Goal: Task Accomplishment & Management: Manage account settings

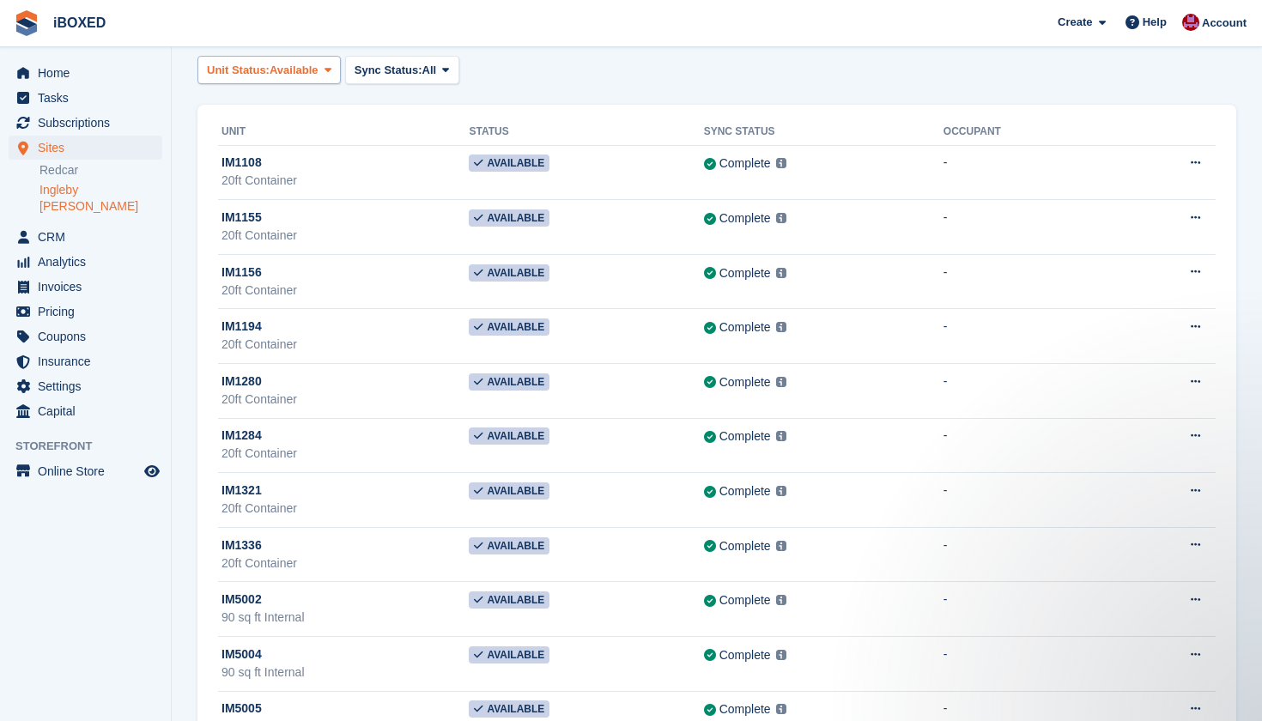
drag, startPoint x: 294, startPoint y: 73, endPoint x: 272, endPoint y: 74, distance: 22.3
click at [279, 73] on span "Available" at bounding box center [294, 70] width 49 height 17
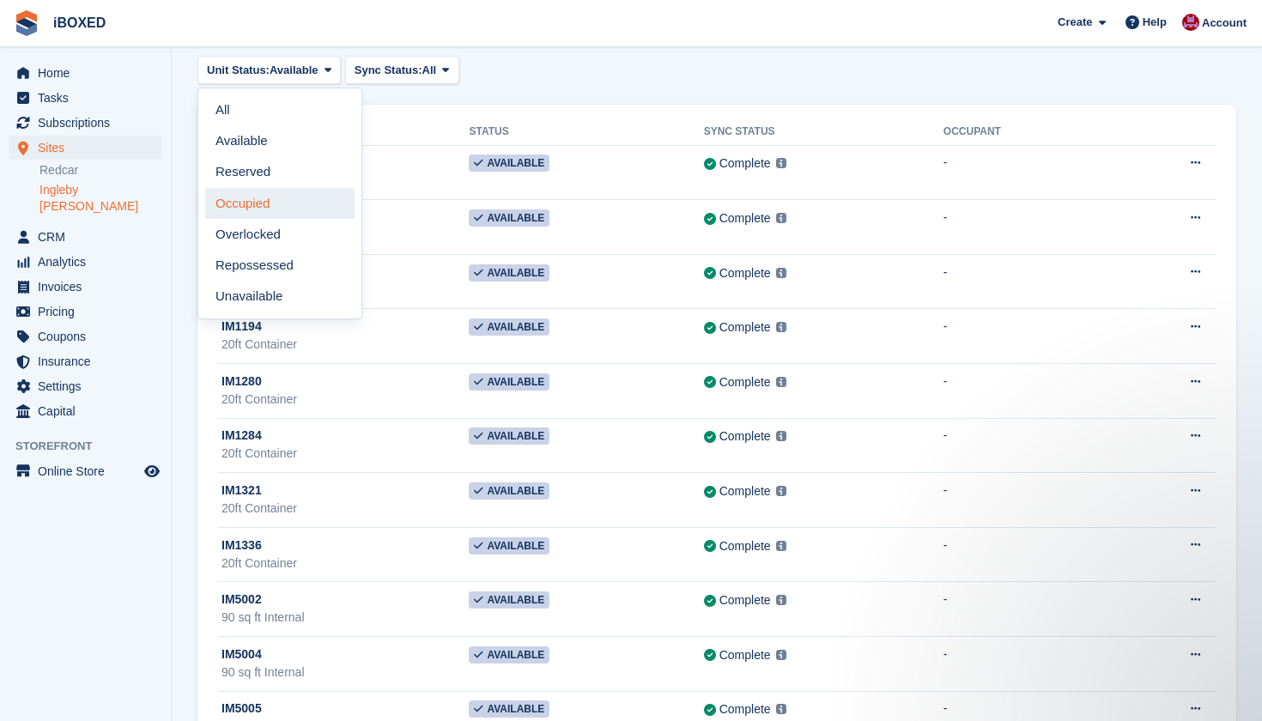
click at [285, 197] on link "Occupied" at bounding box center [279, 203] width 149 height 31
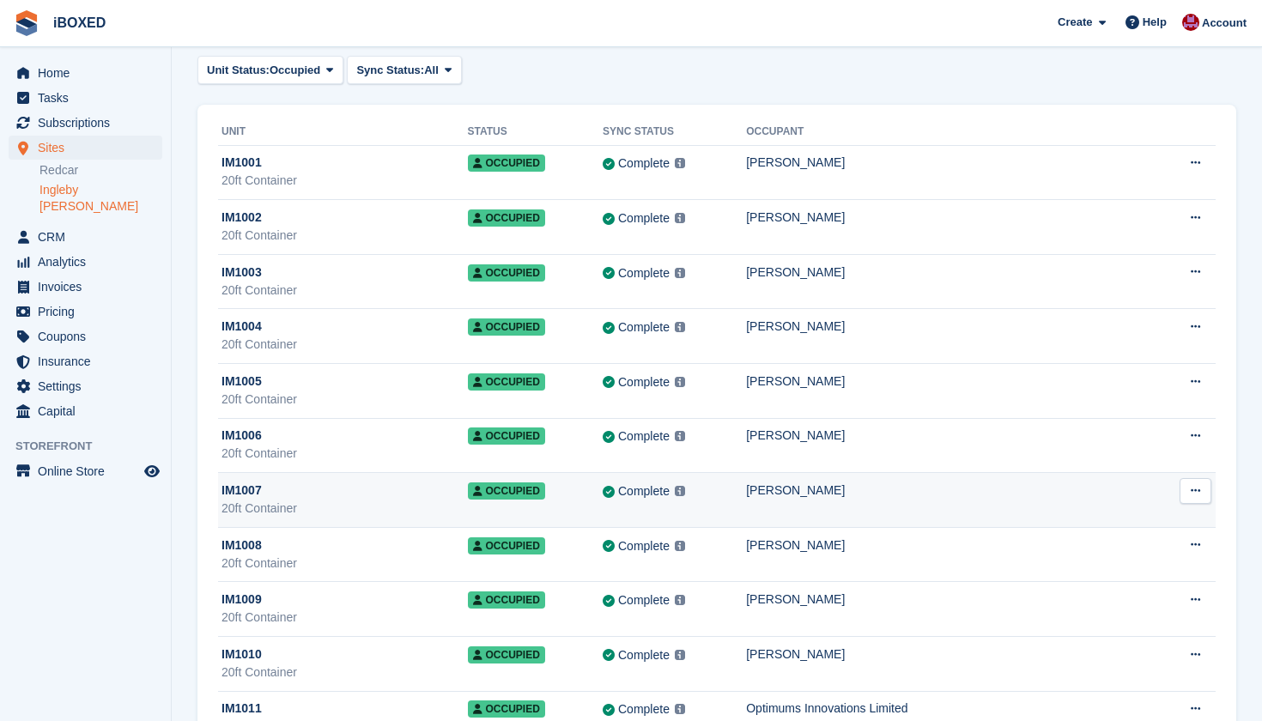
click at [291, 503] on div "20ft Container" at bounding box center [344, 509] width 246 height 18
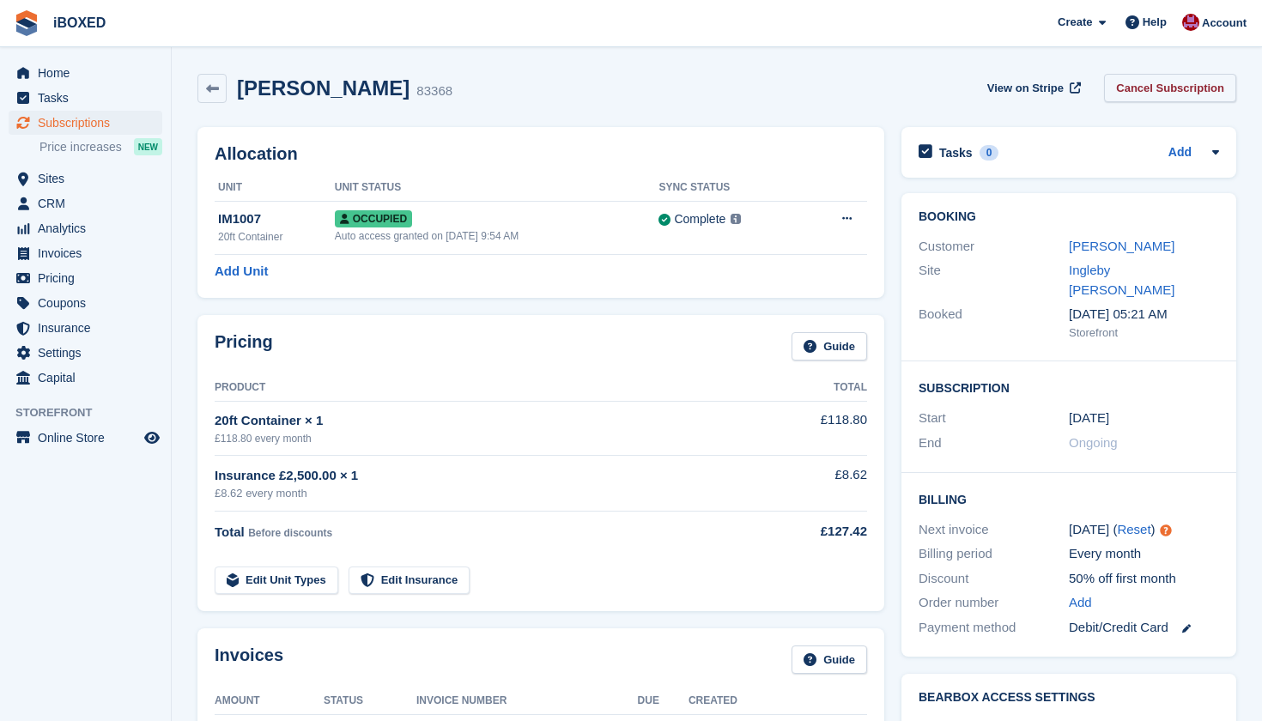
click at [1149, 87] on link "Cancel Subscription" at bounding box center [1170, 88] width 132 height 28
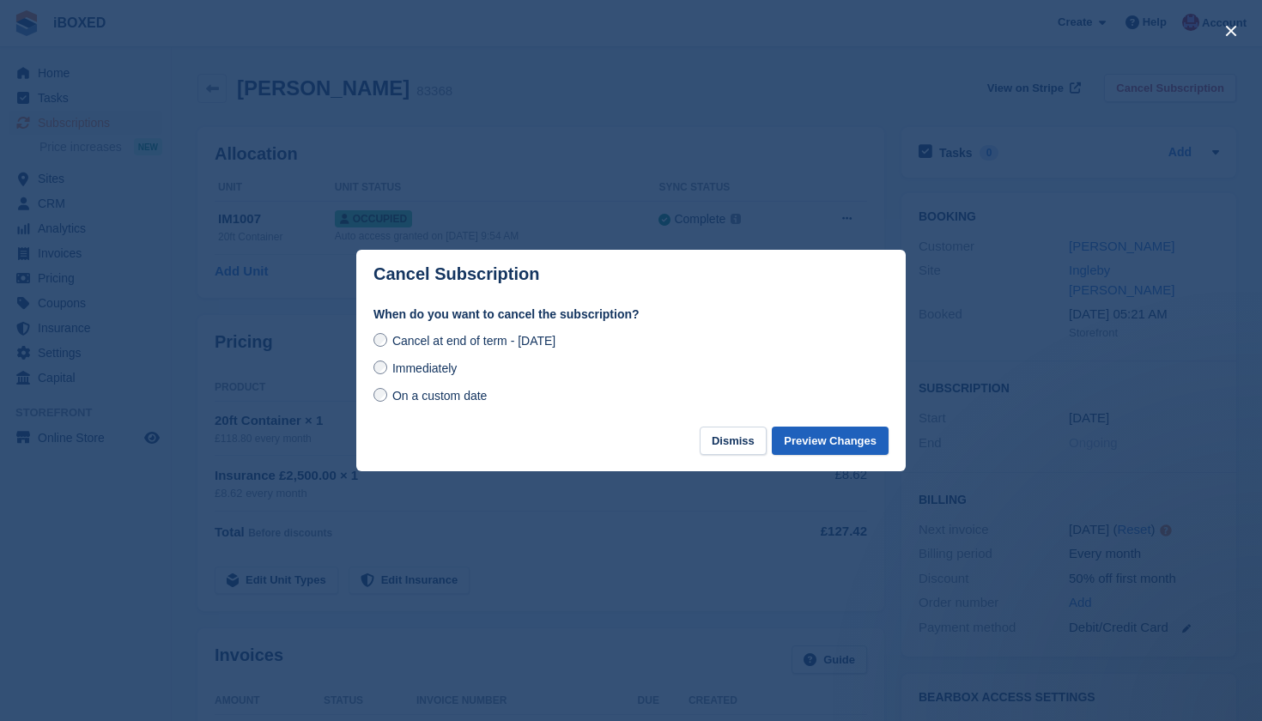
click at [839, 444] on button "Preview Changes" at bounding box center [830, 441] width 117 height 28
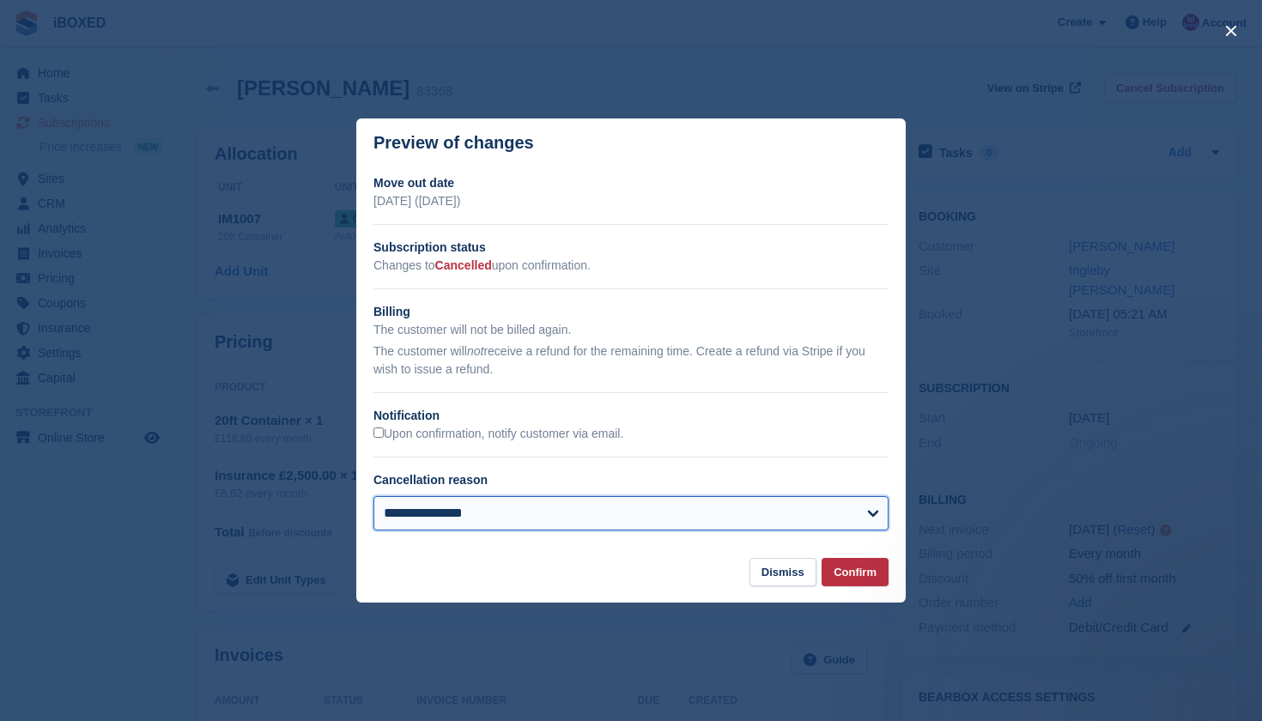
select select "**********"
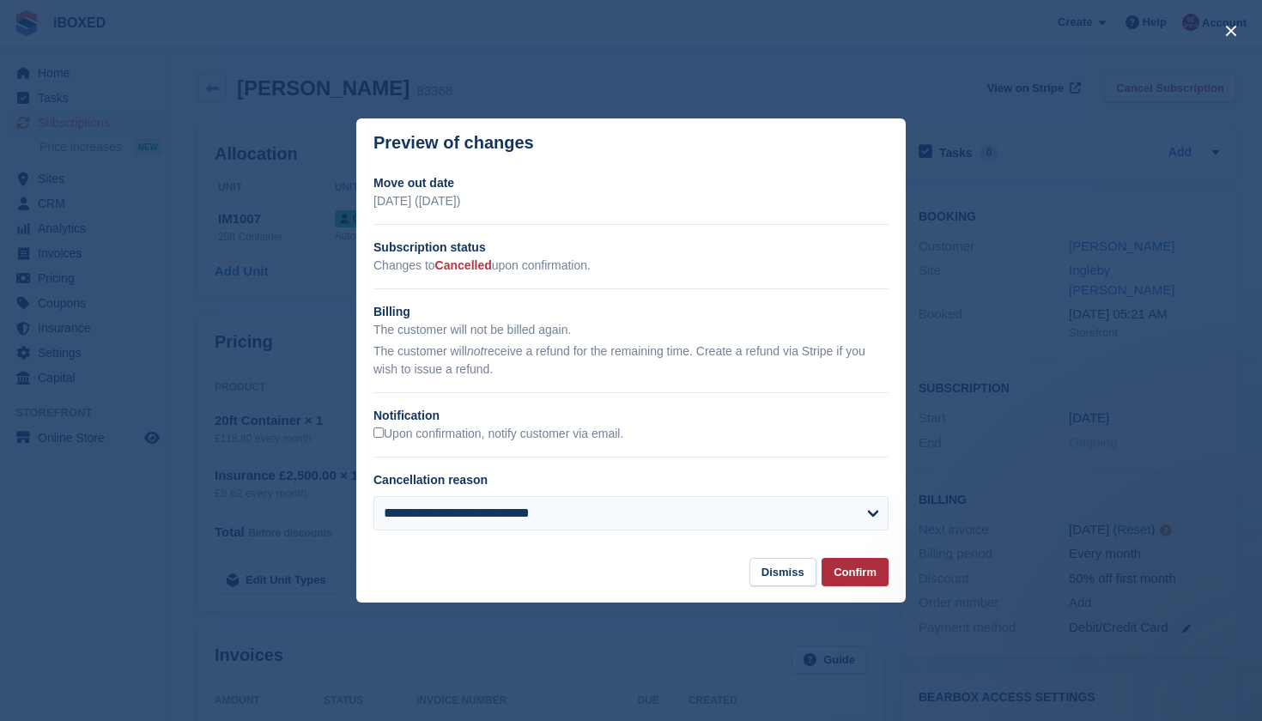
click at [858, 578] on button "Confirm" at bounding box center [854, 572] width 67 height 28
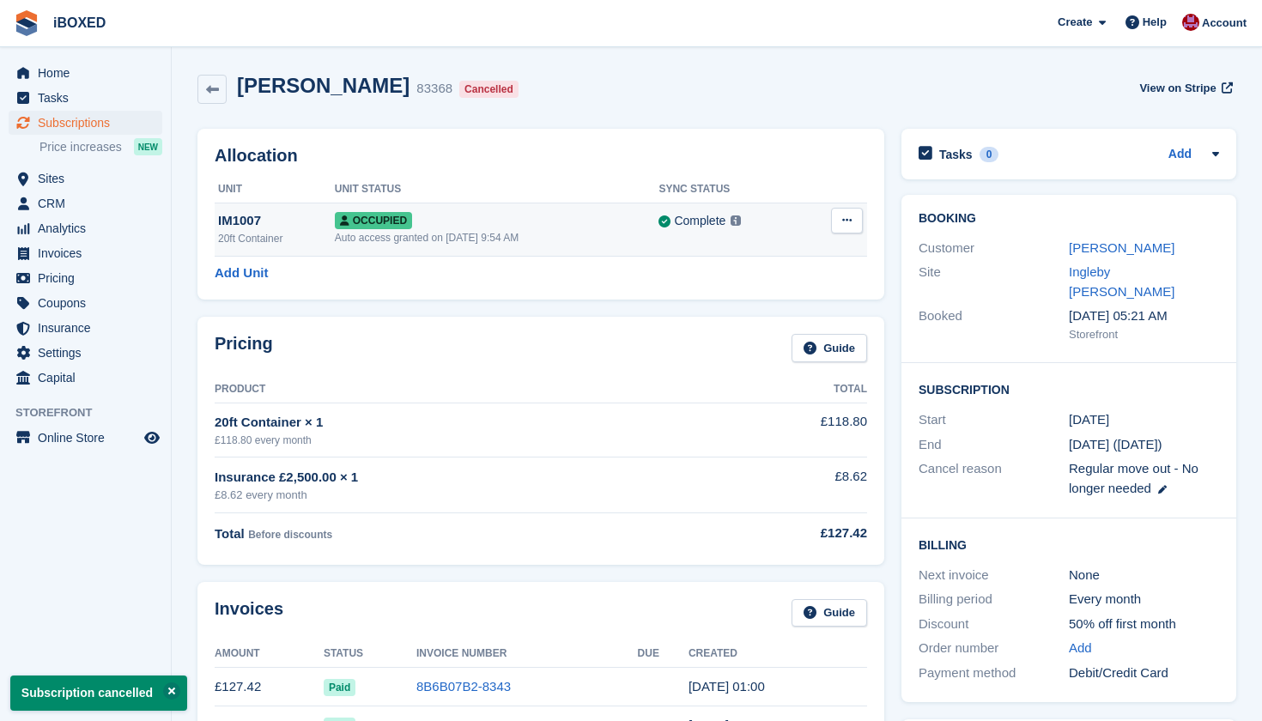
click at [848, 220] on icon at bounding box center [846, 220] width 9 height 11
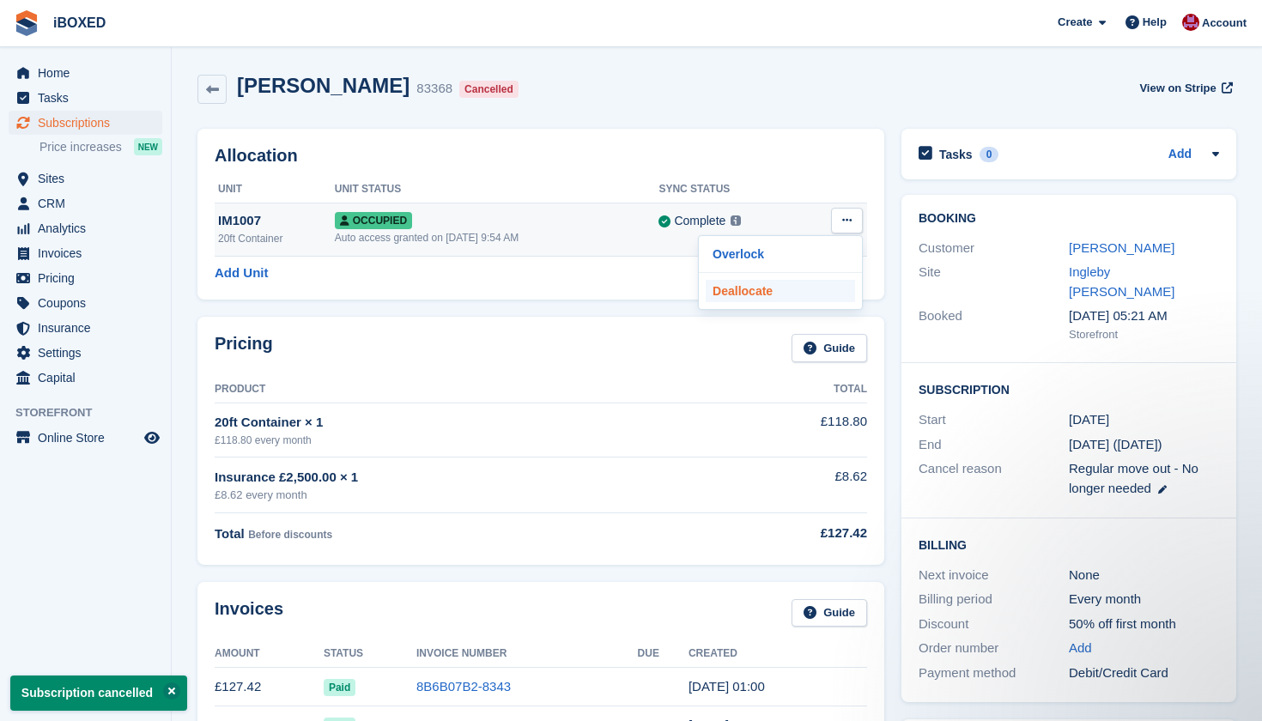
click at [786, 287] on p "Deallocate" at bounding box center [780, 291] width 149 height 22
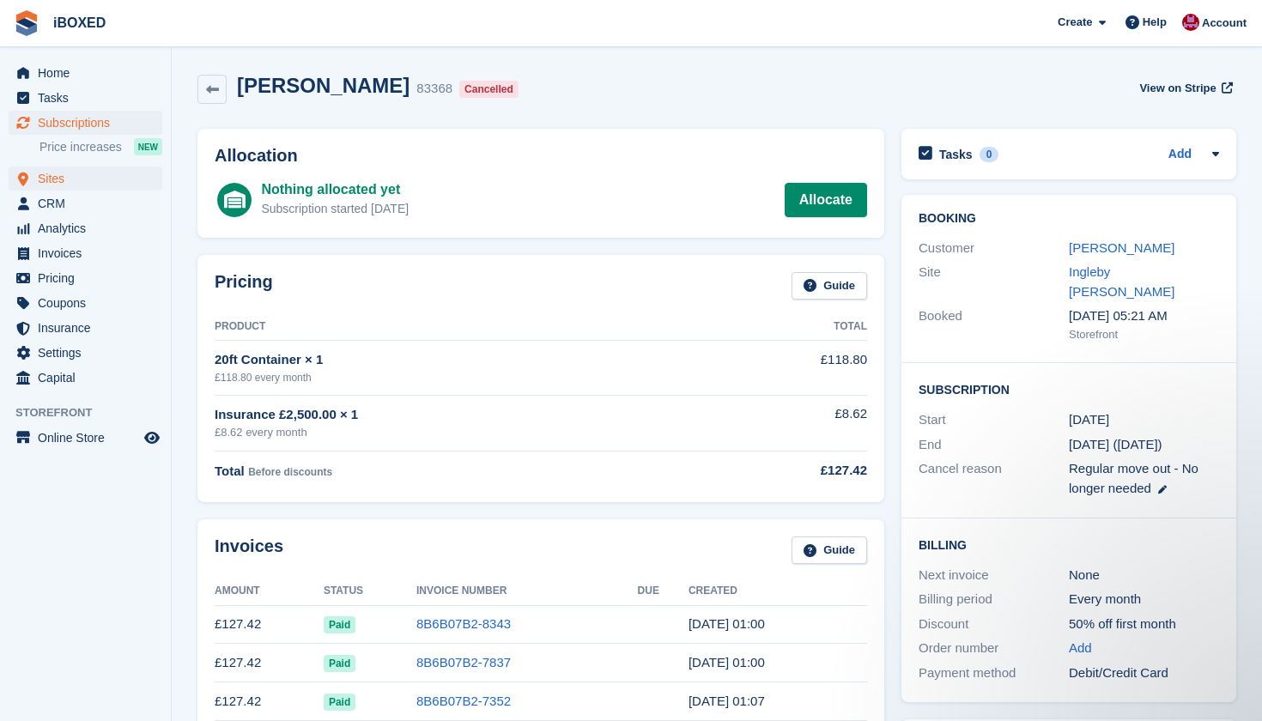
click at [129, 185] on span "Sites" at bounding box center [89, 179] width 103 height 24
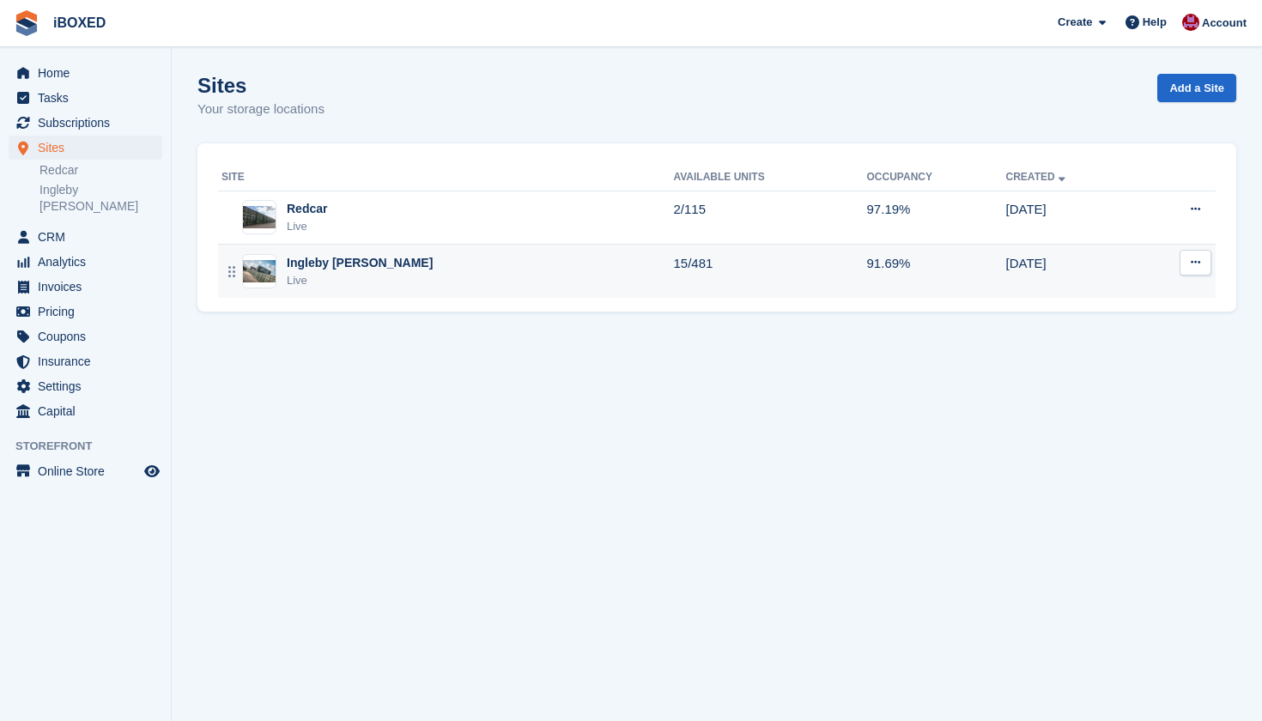
click at [319, 267] on div "Ingleby [PERSON_NAME]" at bounding box center [360, 263] width 146 height 18
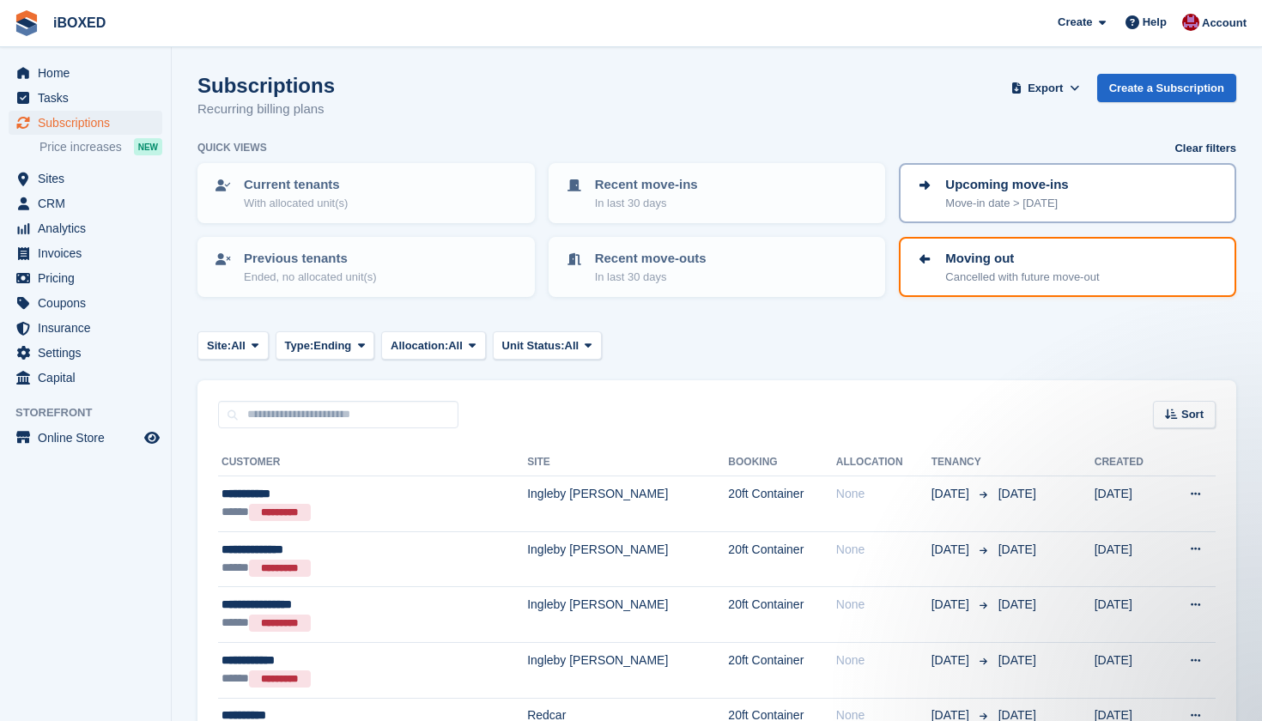
click at [980, 200] on p "Move-in date > [DATE]" at bounding box center [1006, 203] width 123 height 17
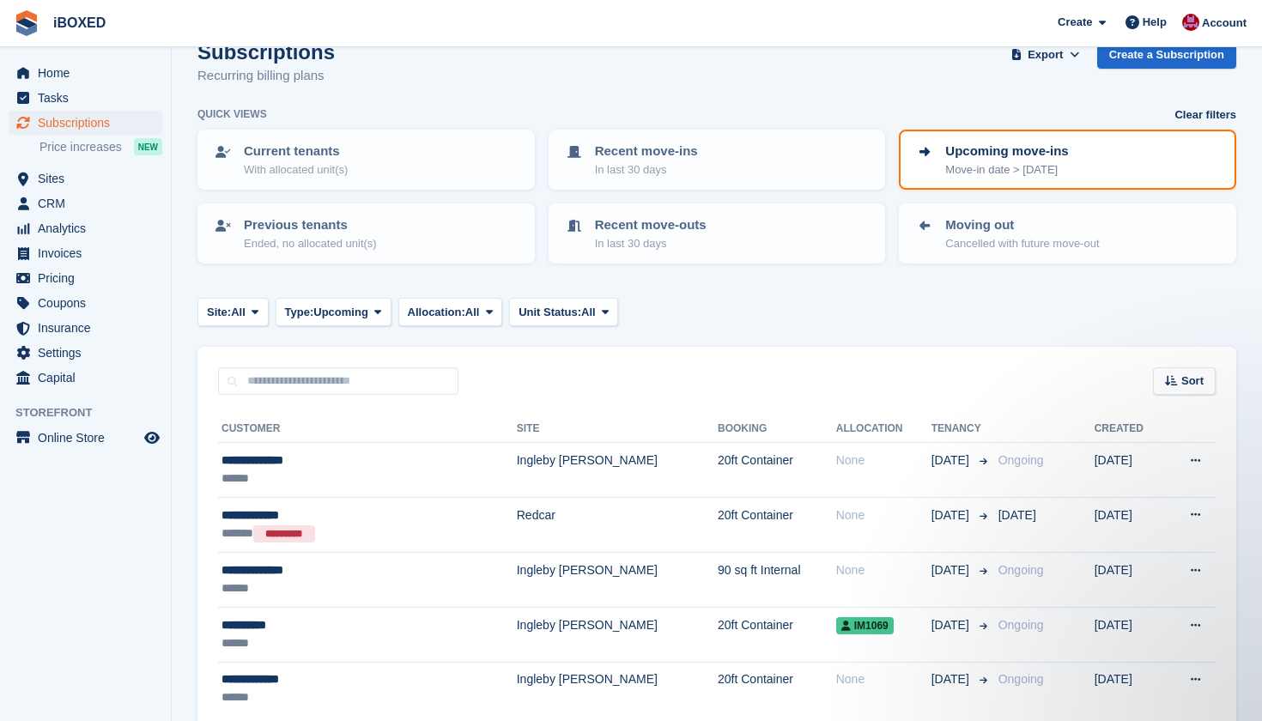
scroll to position [23, 0]
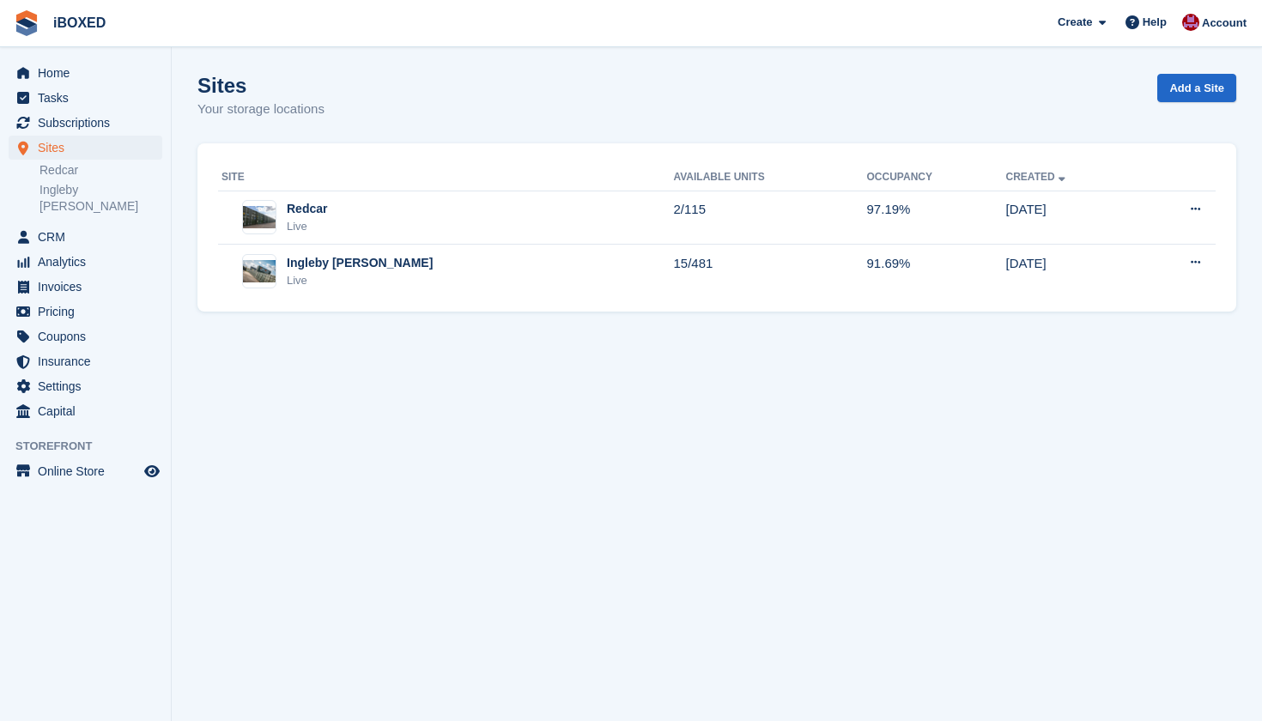
click at [82, 204] on div "Sites Sites Sites Redcar Ingleby [PERSON_NAME] Redcar Ingleby [PERSON_NAME]" at bounding box center [85, 180] width 171 height 89
click at [81, 225] on span "CRM" at bounding box center [89, 237] width 103 height 24
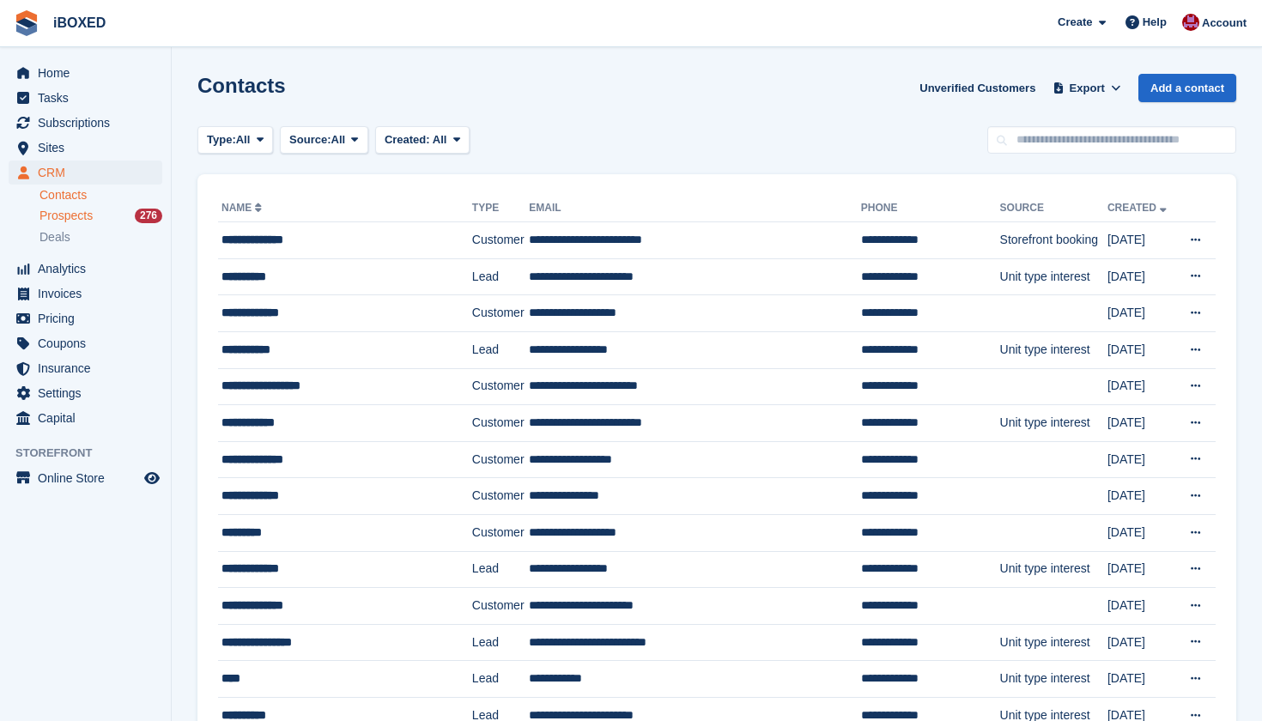
click at [115, 215] on div "Prospects 276" at bounding box center [100, 216] width 123 height 16
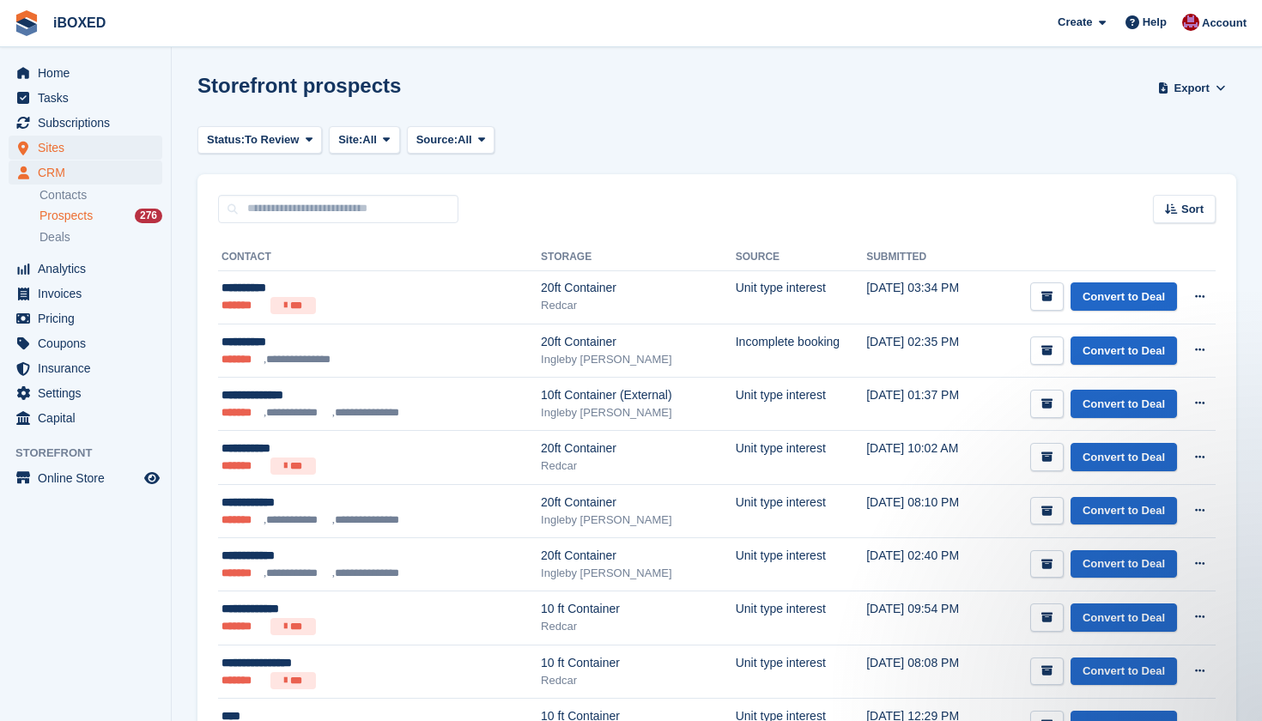
click at [79, 143] on span "Sites" at bounding box center [89, 148] width 103 height 24
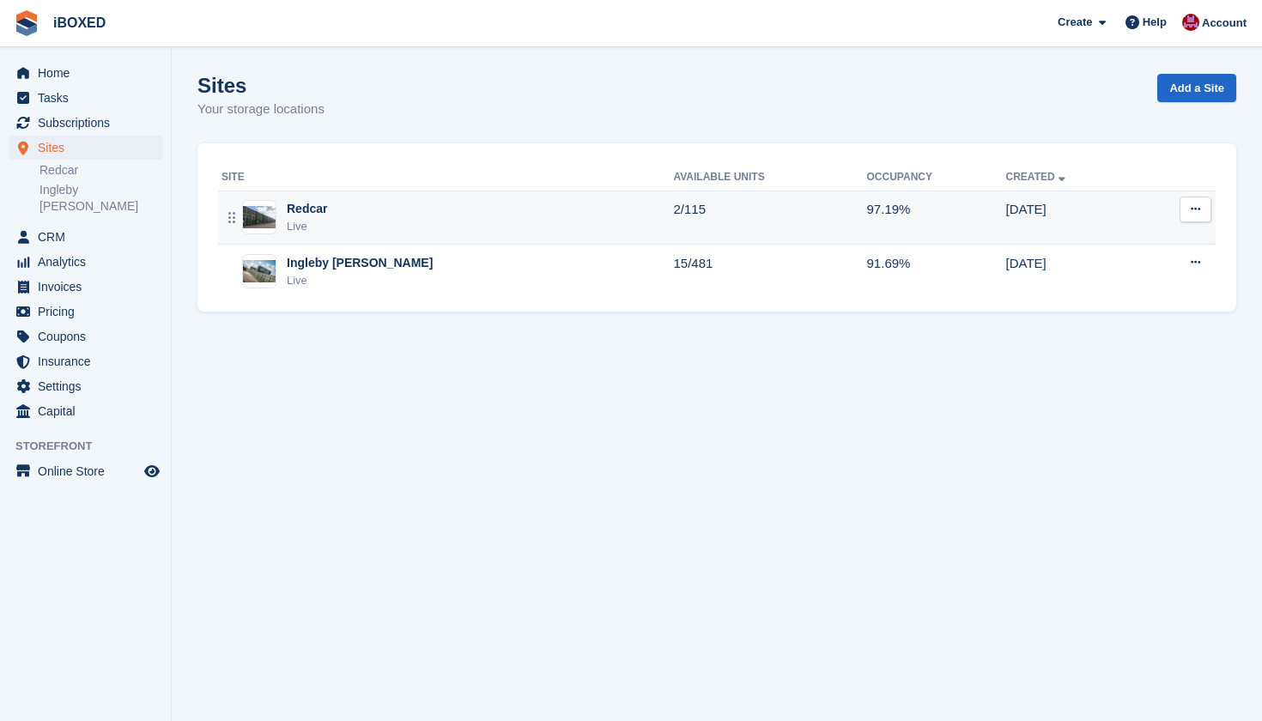
click at [330, 215] on div "Redcar Live" at bounding box center [446, 217] width 451 height 35
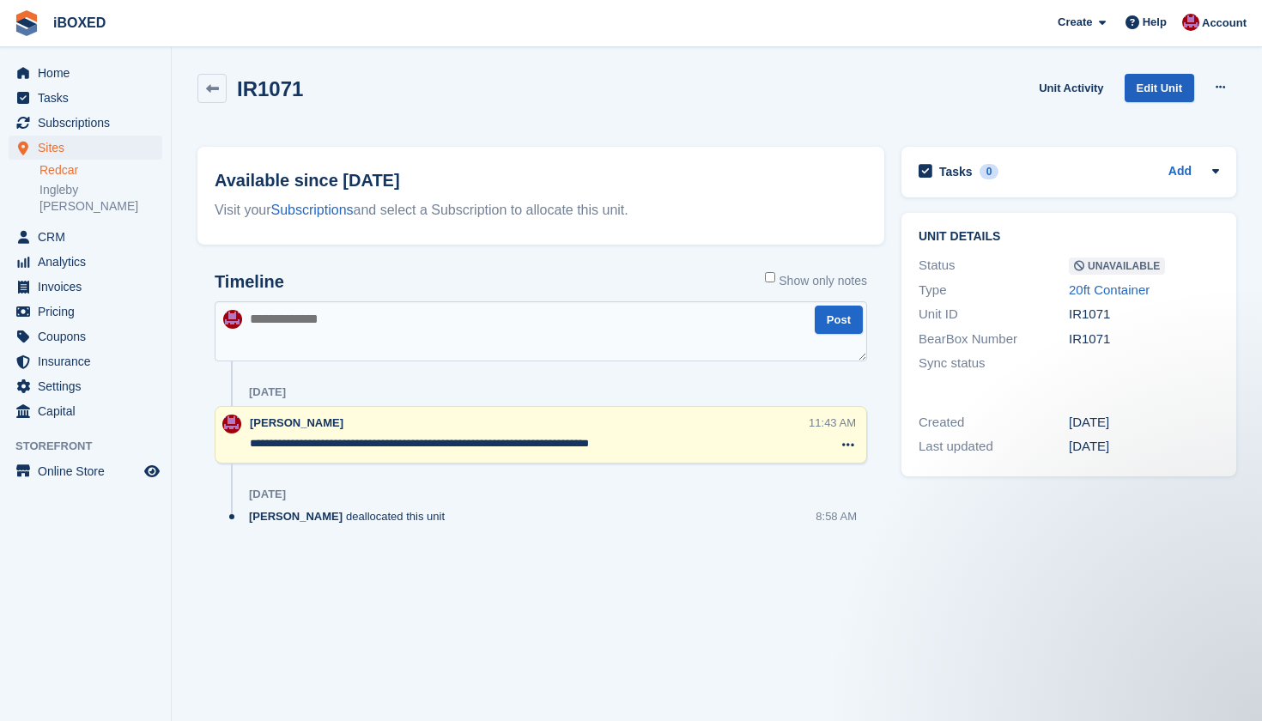
click at [1125, 87] on link "Edit Unit" at bounding box center [1159, 88] width 70 height 28
click at [1218, 85] on icon at bounding box center [1219, 87] width 9 height 11
click at [1173, 120] on p "Make Available" at bounding box center [1153, 121] width 149 height 22
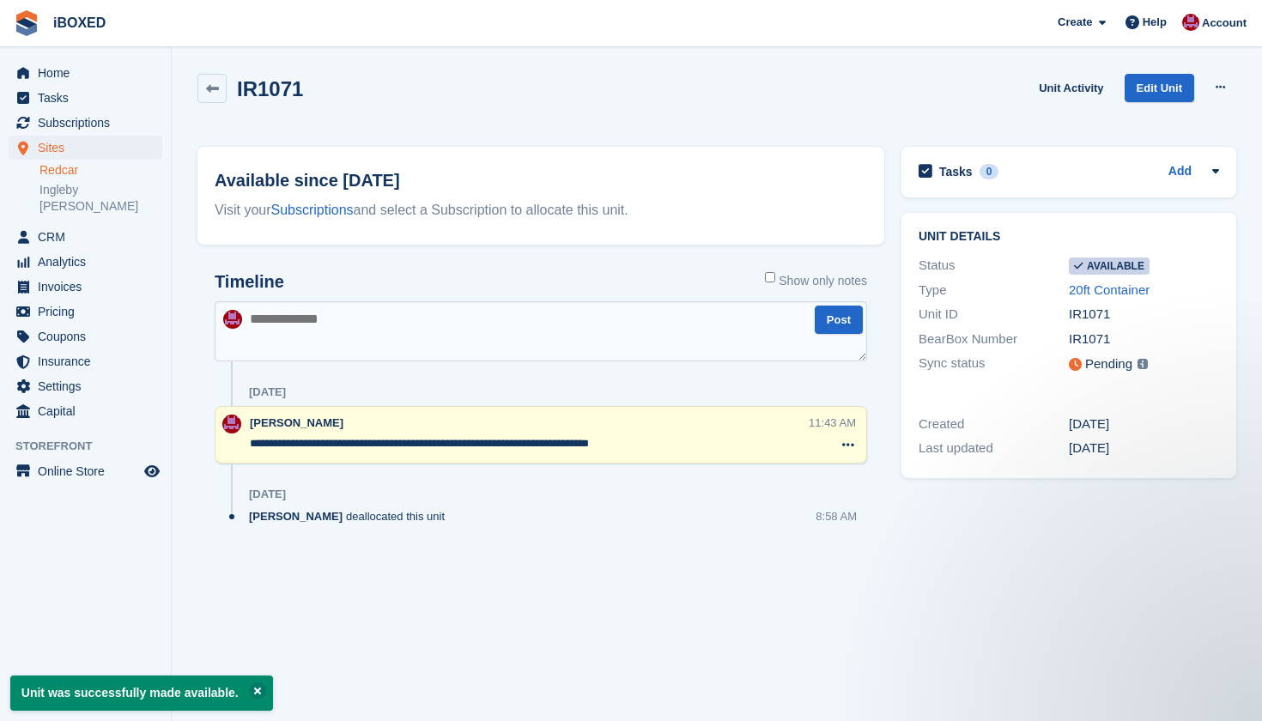
click at [349, 339] on textarea at bounding box center [541, 331] width 652 height 60
type textarea "*"
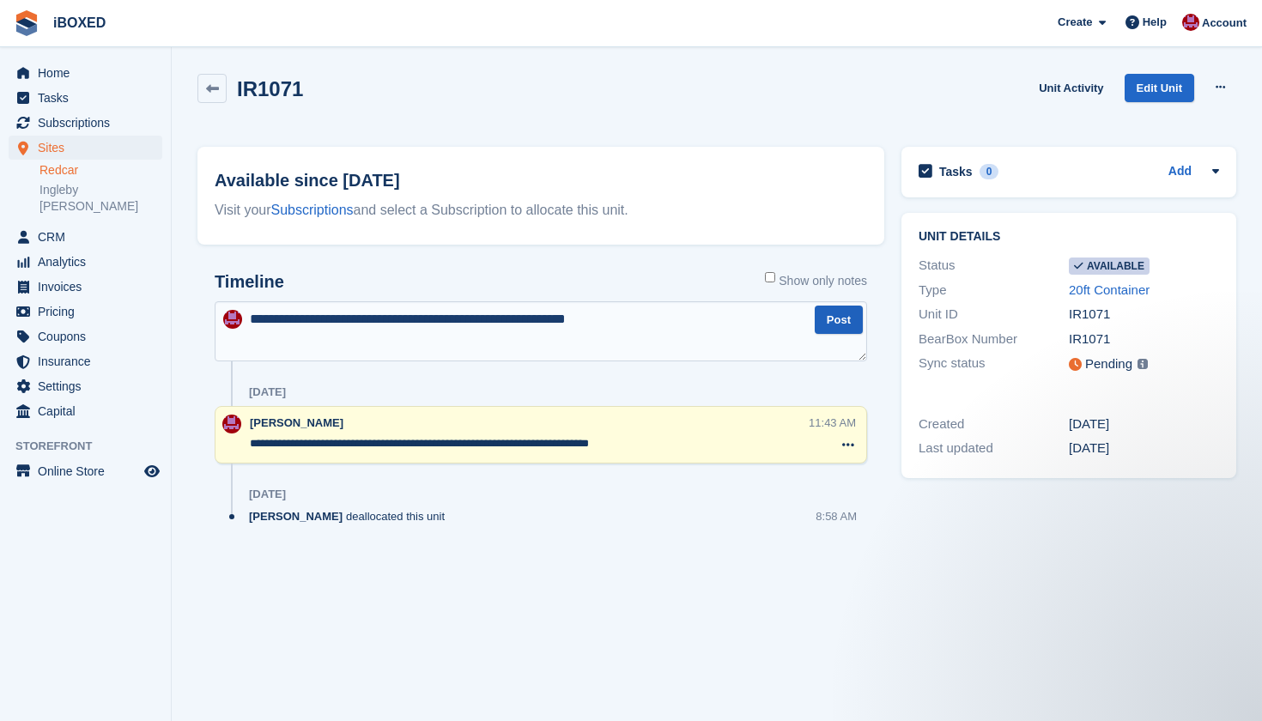
type textarea "**********"
click at [857, 322] on button "Post" at bounding box center [839, 320] width 48 height 28
